Goal: Go to known website: Access a specific website the user already knows

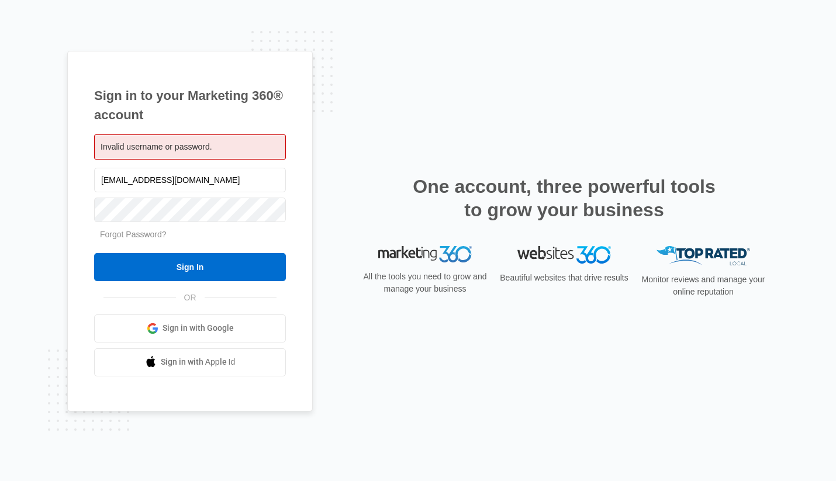
click at [0, 480] on com-1password-menu at bounding box center [0, 481] width 0 height 0
click at [207, 184] on input "[EMAIL_ADDRESS][DOMAIN_NAME]" at bounding box center [190, 180] width 192 height 25
click at [207, 183] on input "[EMAIL_ADDRESS][DOMAIN_NAME]" at bounding box center [190, 180] width 192 height 25
click at [178, 185] on input "text" at bounding box center [190, 180] width 192 height 25
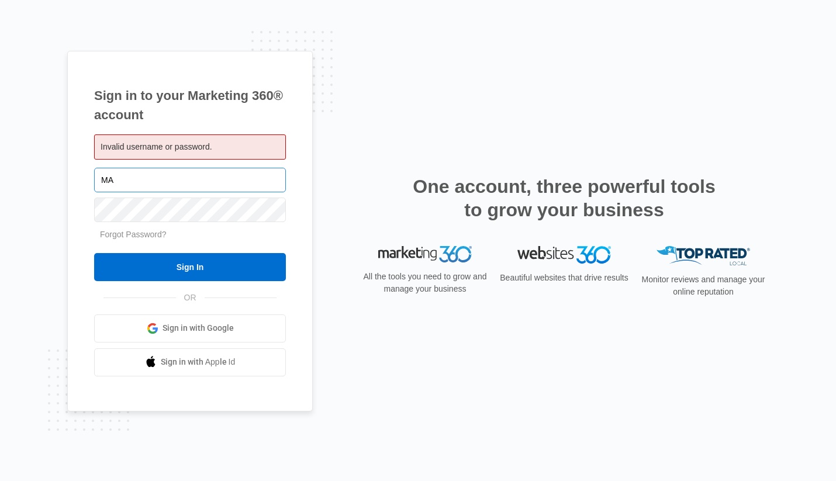
type input "M"
type input "[EMAIL_ADDRESS][DOMAIN_NAME]"
click at [292, 185] on div "Sign in to your Marketing 360® account Invalid username or password. [EMAIL_ADD…" at bounding box center [189, 231] width 245 height 361
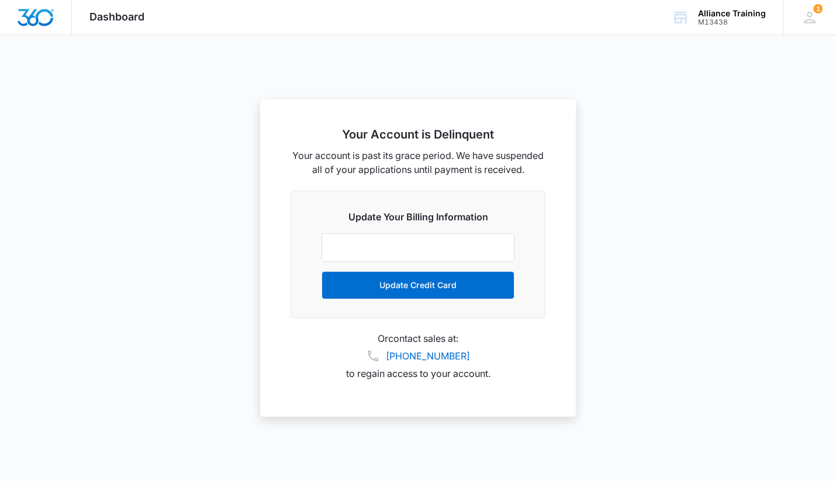
click at [109, 9] on div "Dashboard Apps Reputation Websites Forms CRM Email Social Shop Payments POS Con…" at bounding box center [117, 17] width 90 height 34
click at [103, 25] on div "Dashboard Apps Reputation Websites Forms CRM Email Social Shop Payments POS Con…" at bounding box center [117, 17] width 90 height 34
click at [102, 18] on span "Dashboard" at bounding box center [116, 17] width 55 height 12
click at [33, 18] on img "Dashboard" at bounding box center [35, 18] width 37 height 18
